Goal: Task Accomplishment & Management: Complete application form

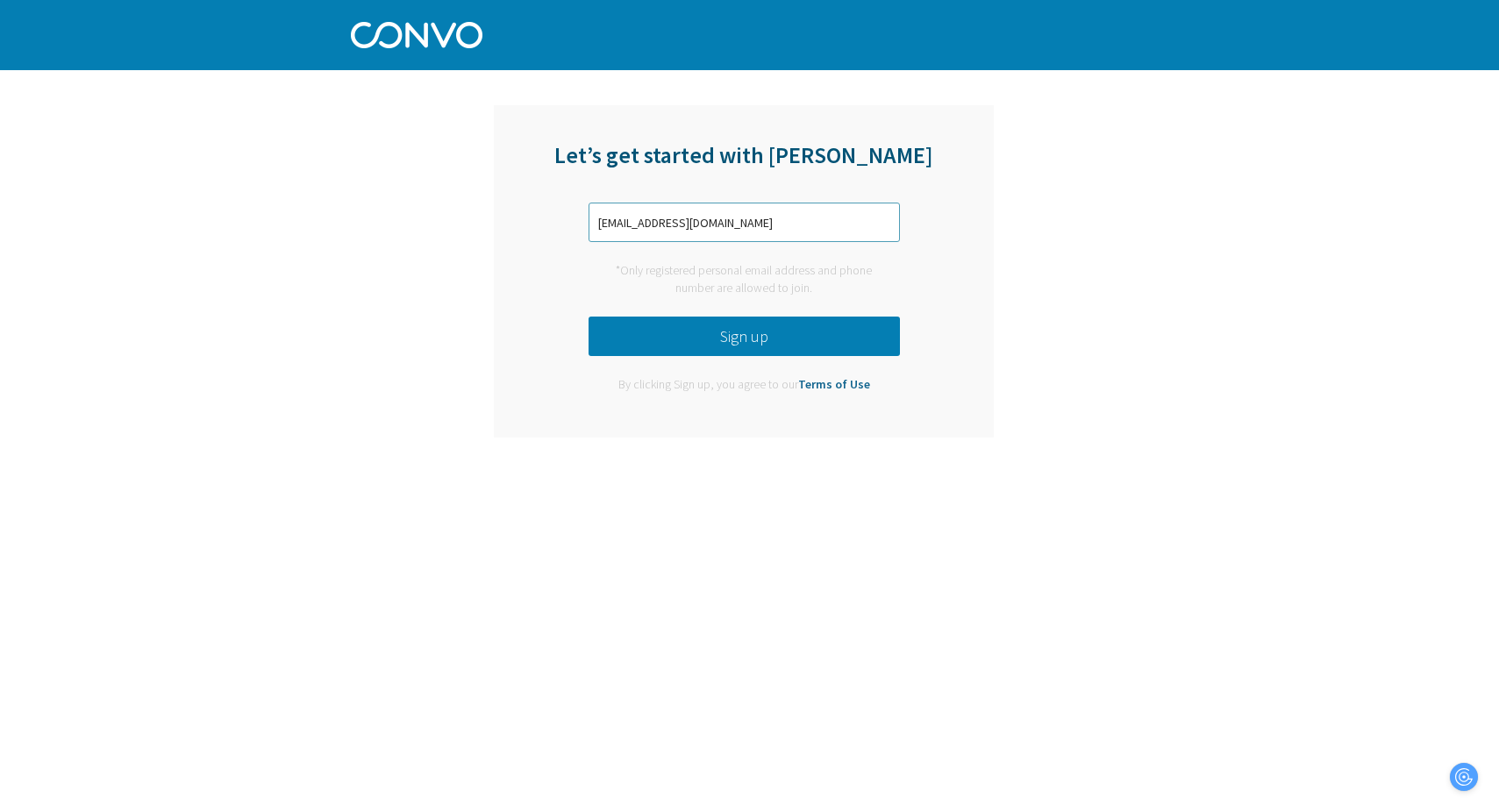
type input "[EMAIL_ADDRESS][DOMAIN_NAME]"
click at [683, 318] on button "Sign up" at bounding box center [744, 337] width 311 height 40
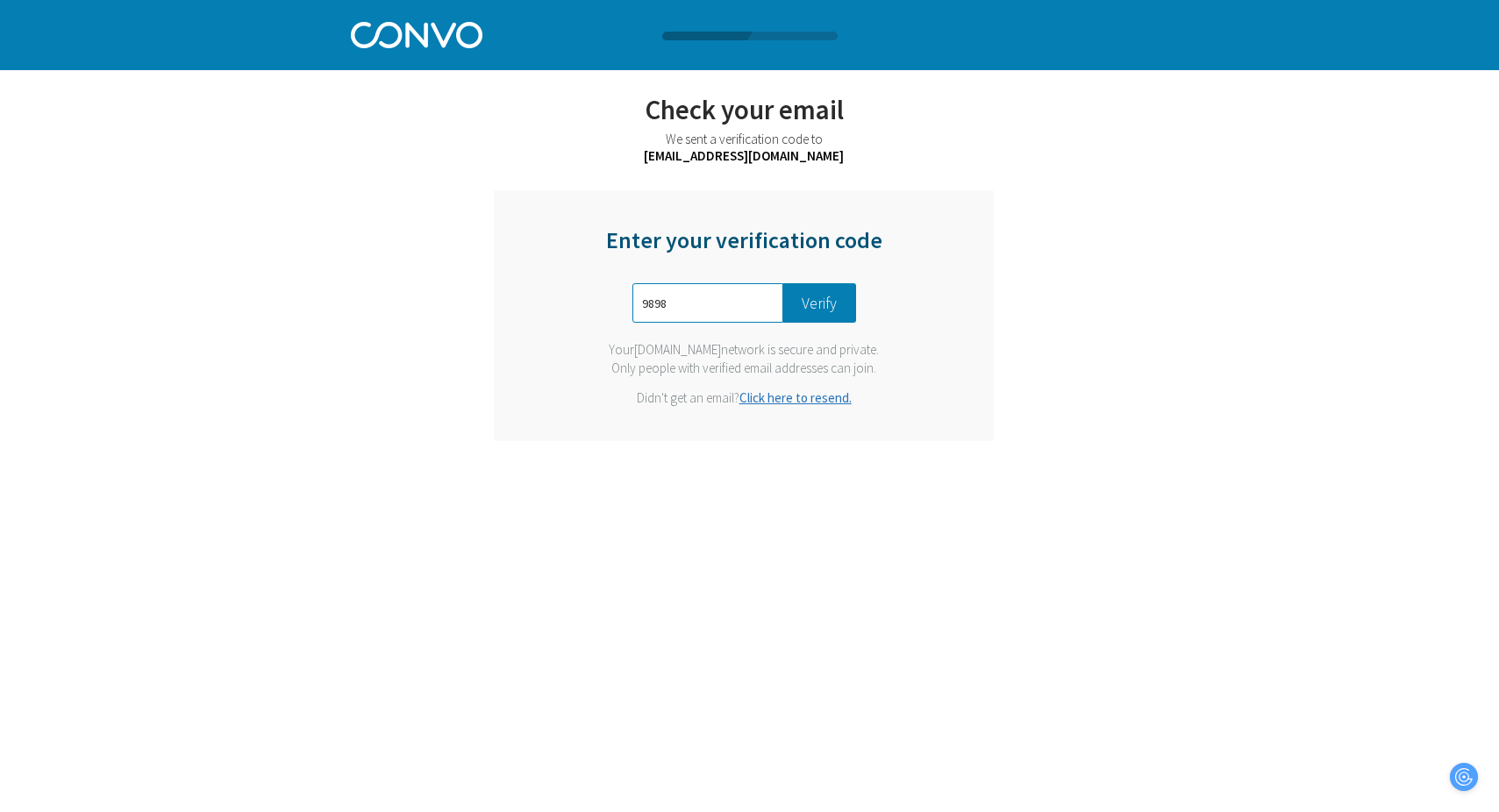
type input "9898"
click at [824, 321] on button "Verify" at bounding box center [819, 303] width 72 height 40
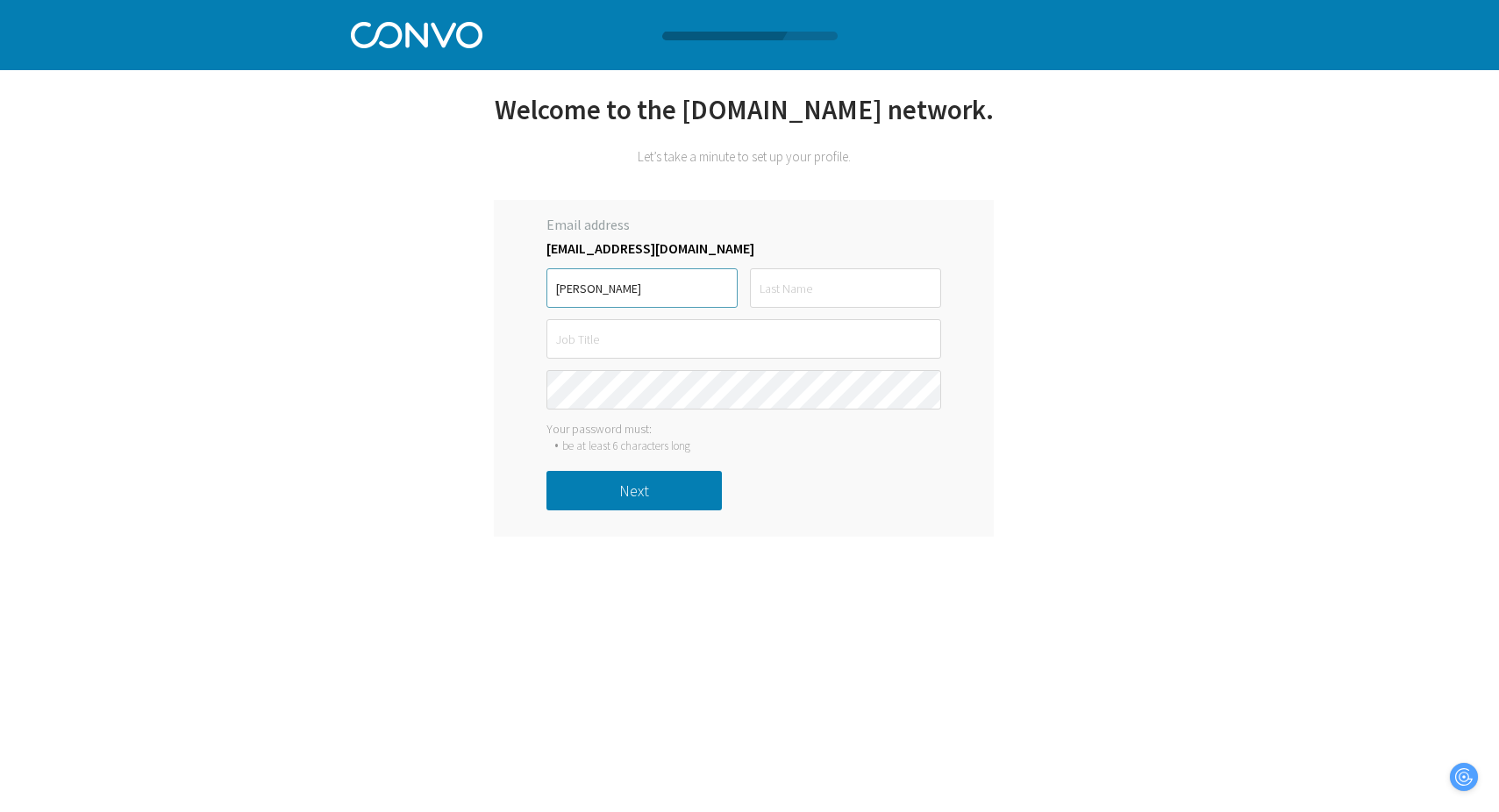
type input "[PERSON_NAME]"
type input "Young"
type input "Director DSS"
click at [659, 486] on button "Next" at bounding box center [634, 490] width 175 height 40
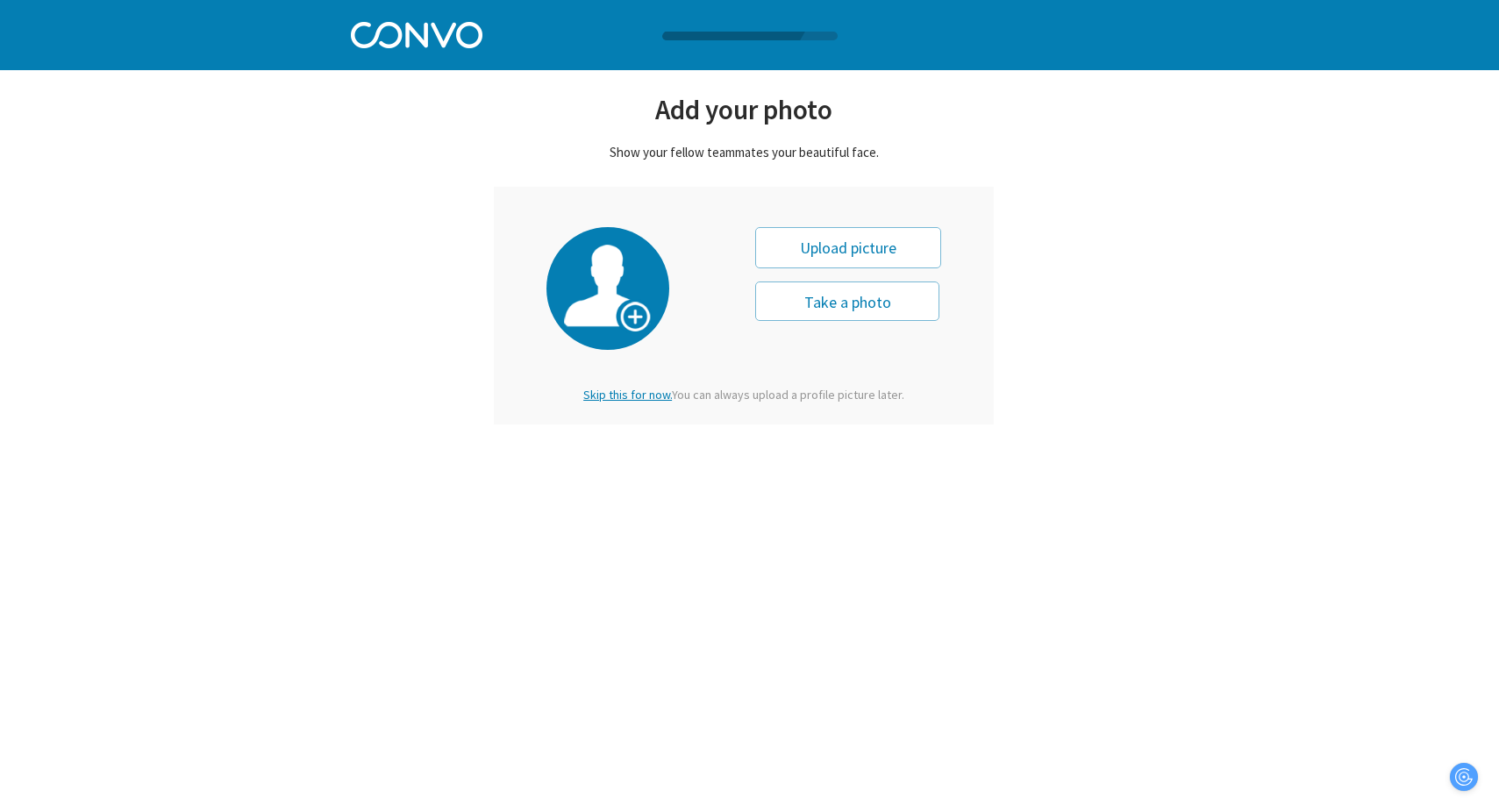
click at [603, 394] on span "Skip this for now." at bounding box center [627, 394] width 88 height 16
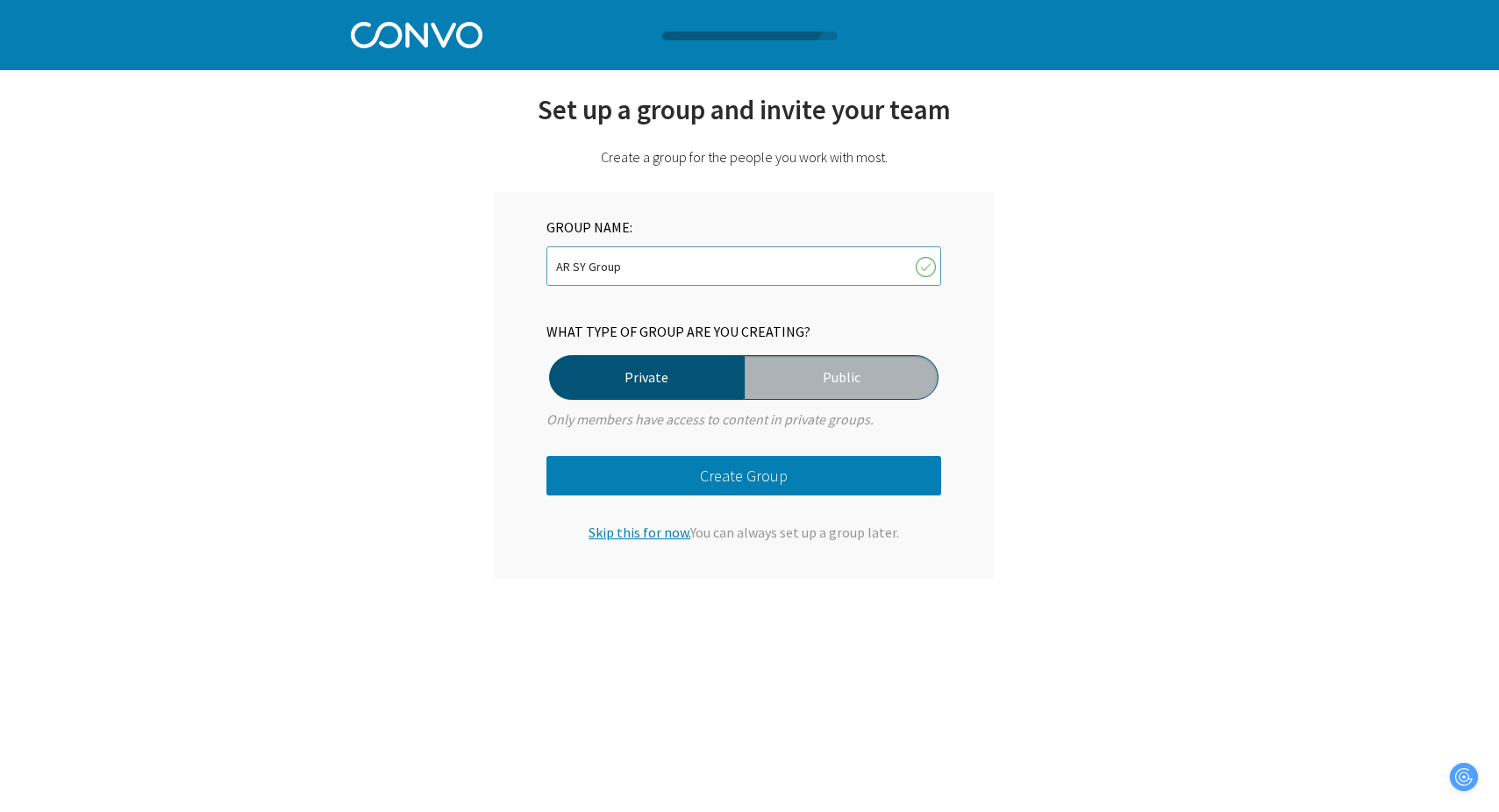
type input "AR SY Group"
click at [737, 474] on button "Create Group" at bounding box center [744, 475] width 394 height 40
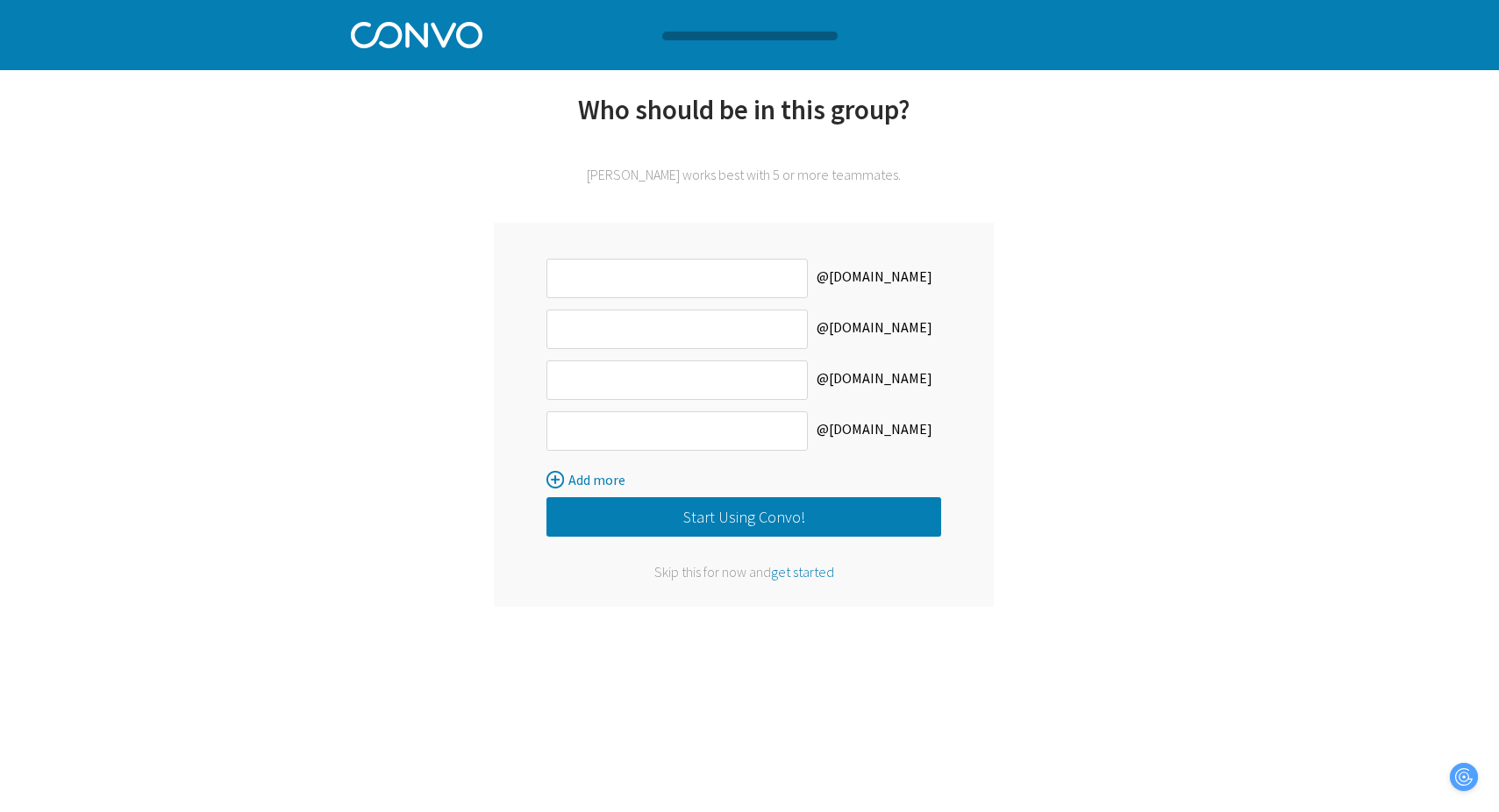
click at [791, 579] on span "get started" at bounding box center [803, 571] width 63 height 18
